Goal: Task Accomplishment & Management: Manage account settings

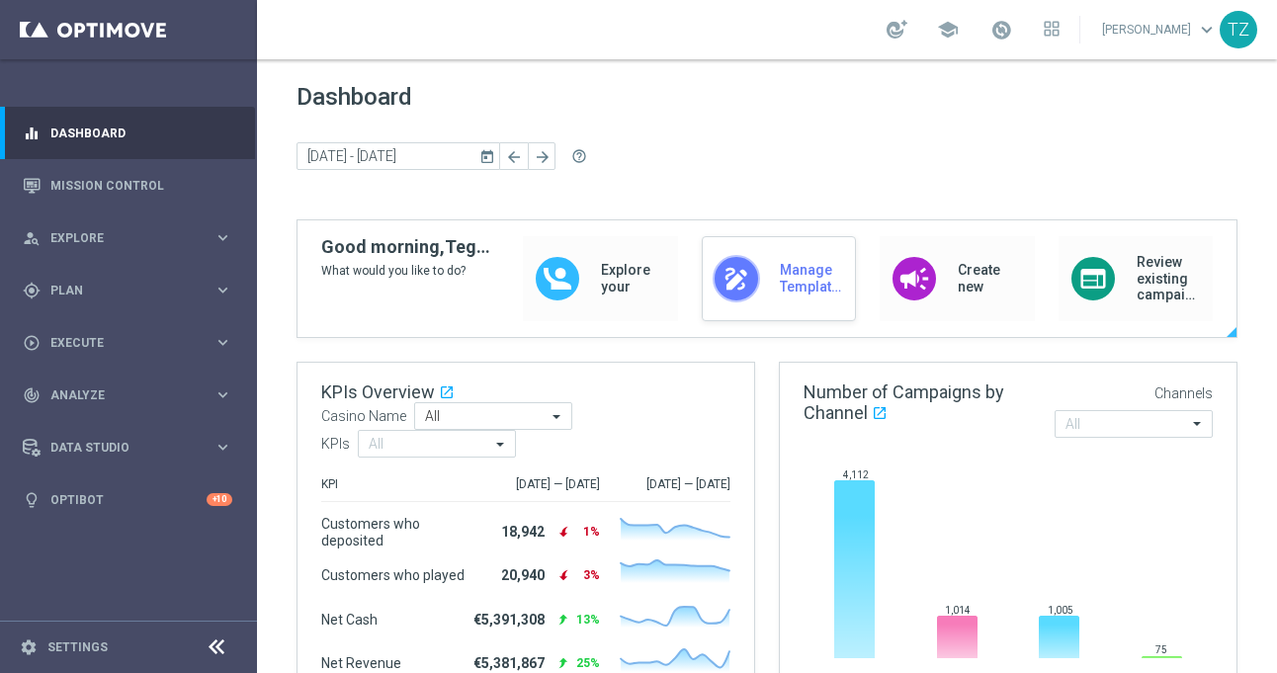
click at [766, 282] on div "draw Manage Templates" at bounding box center [779, 278] width 154 height 85
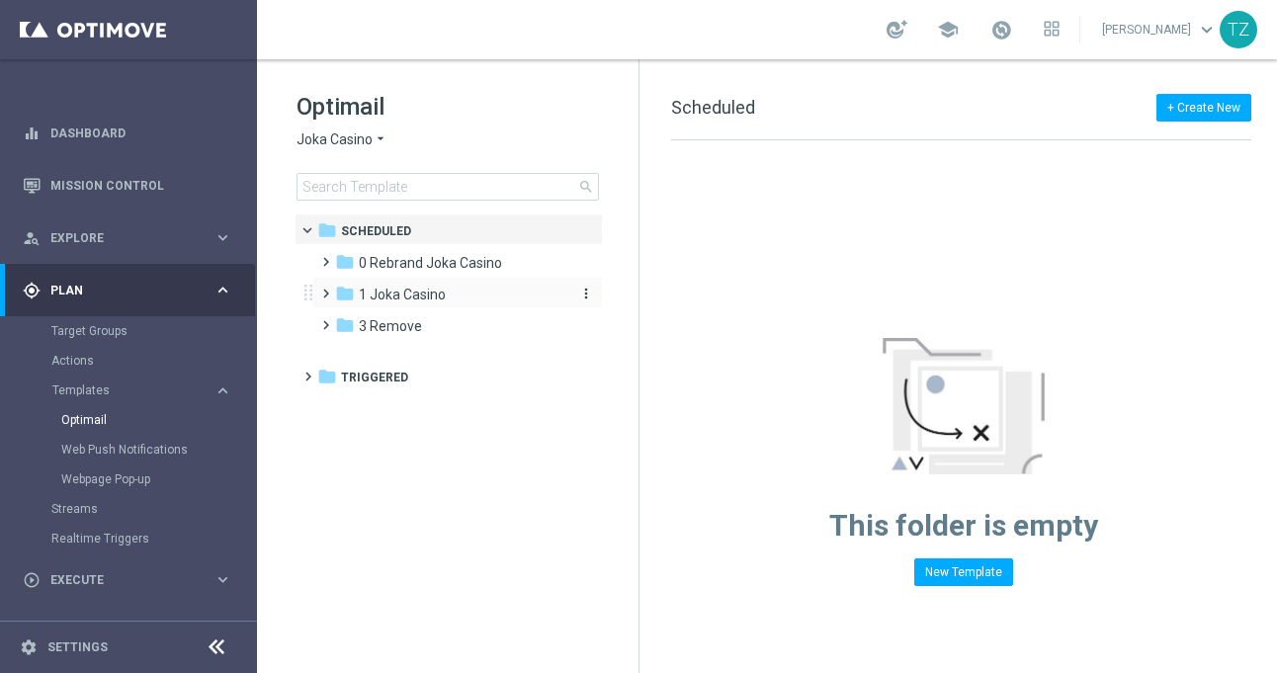
click at [375, 289] on span "1 Joka Casino" at bounding box center [402, 295] width 87 height 18
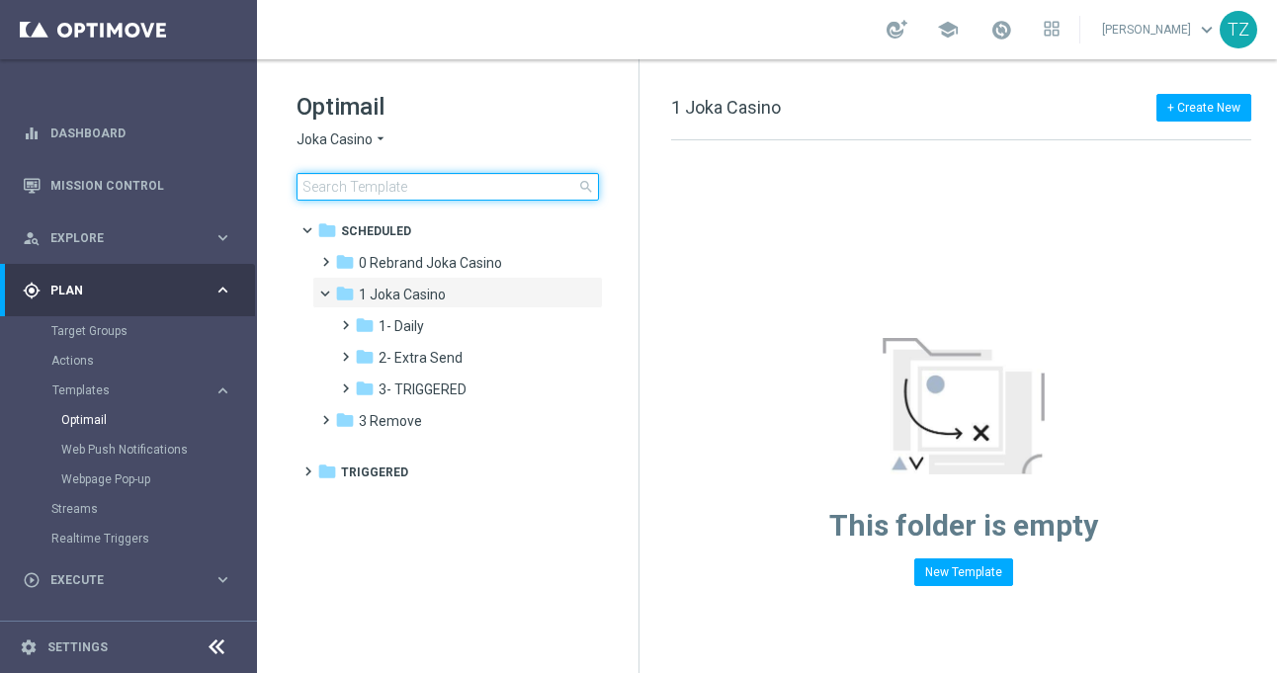
click at [398, 190] on input at bounding box center [448, 187] width 303 height 28
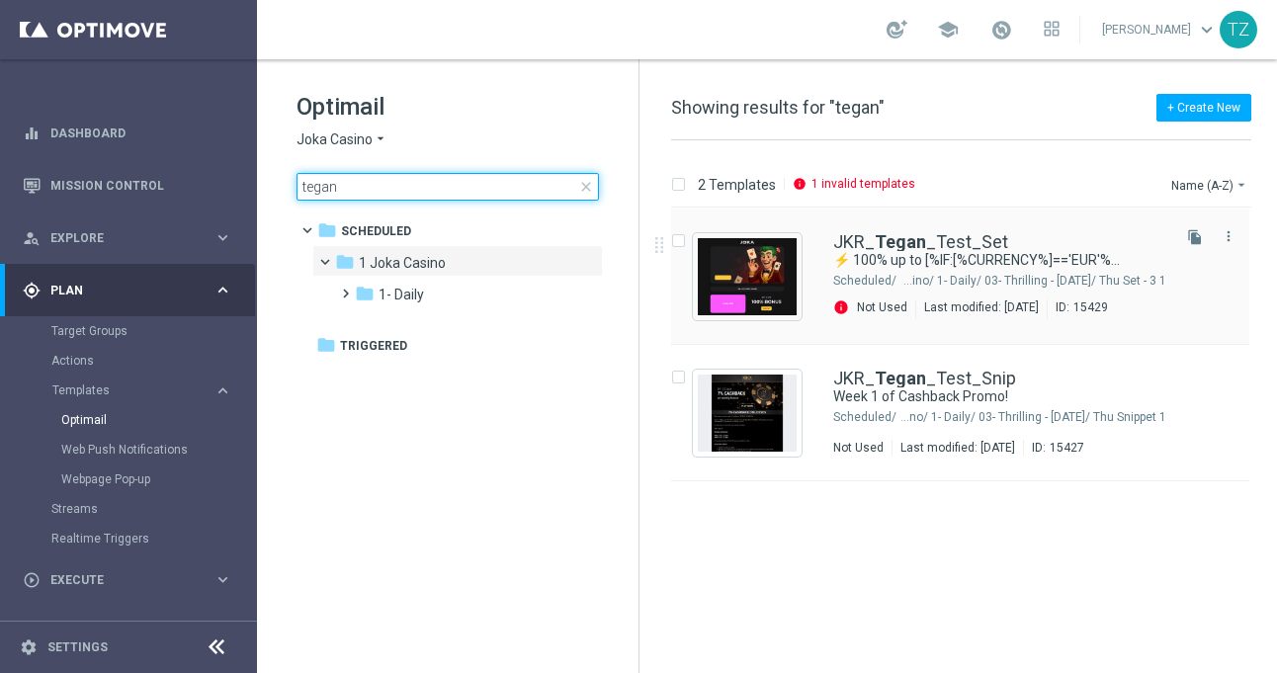
type input "tegan"
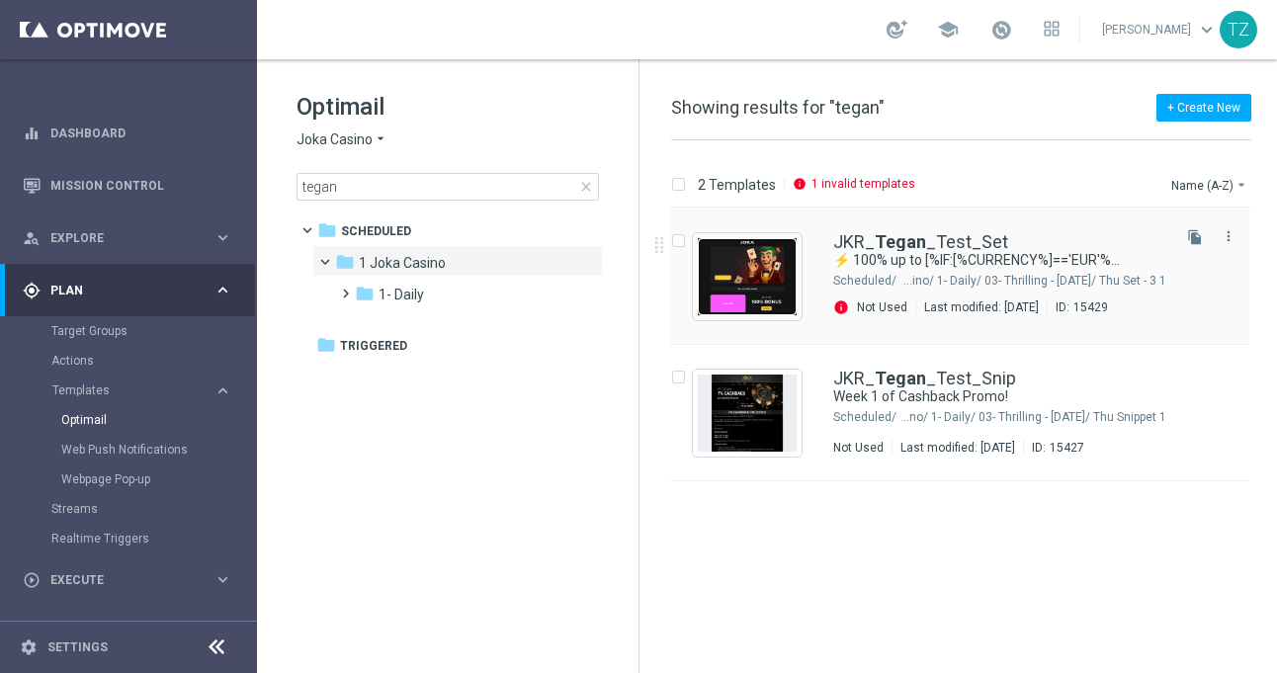
click at [759, 279] on img "Press SPACE to select this row." at bounding box center [747, 276] width 99 height 77
